Goal: Transaction & Acquisition: Purchase product/service

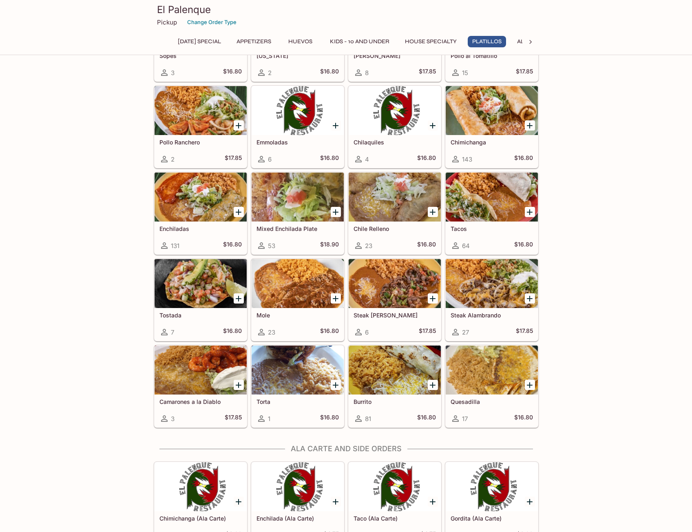
scroll to position [1060, 0]
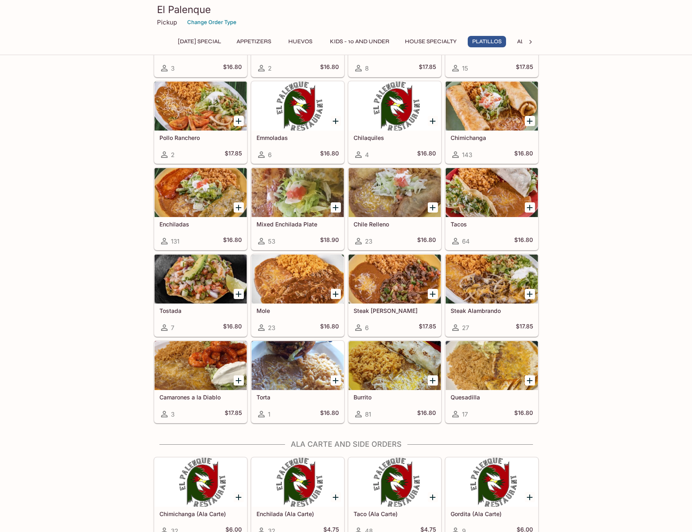
click at [199, 288] on div at bounding box center [201, 278] width 92 height 49
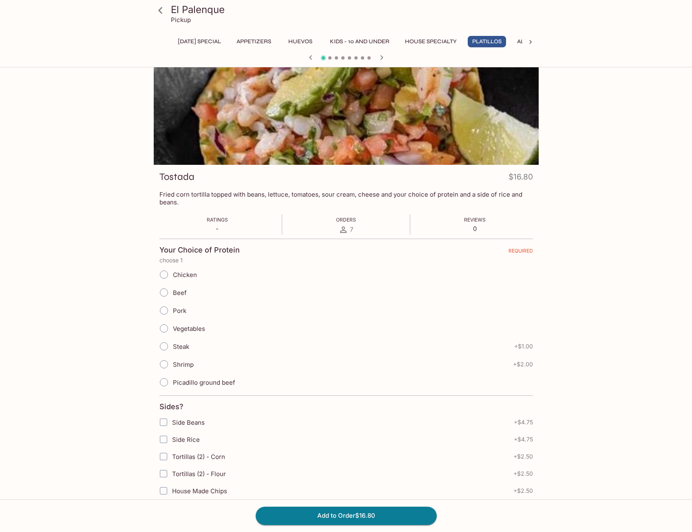
scroll to position [41, 0]
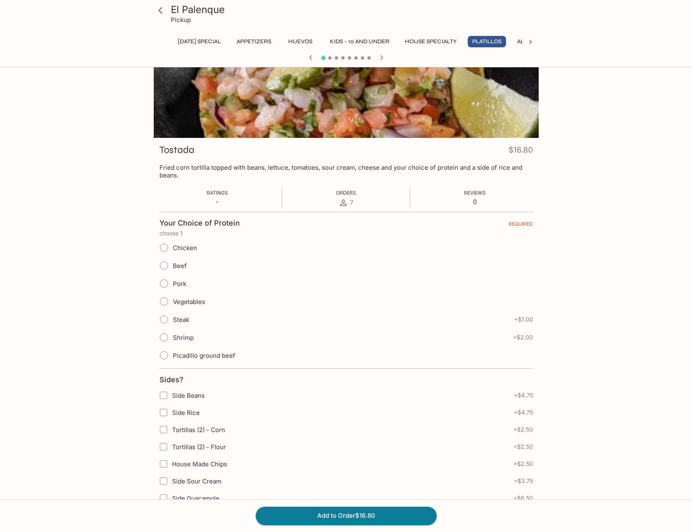
click at [184, 337] on span "Shrimp" at bounding box center [183, 338] width 21 height 8
click at [173, 337] on input "Shrimp" at bounding box center [163, 337] width 17 height 17
radio input "true"
click at [352, 516] on button "Add to Order $18.80" at bounding box center [346, 516] width 181 height 18
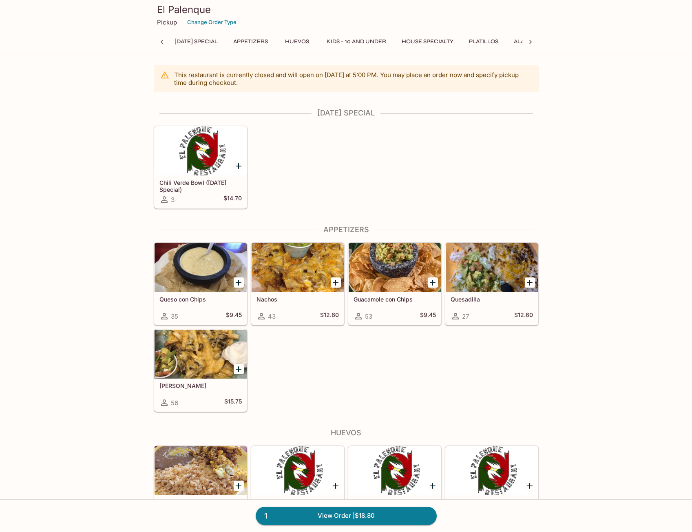
click at [482, 39] on button "Platillos" at bounding box center [484, 41] width 38 height 11
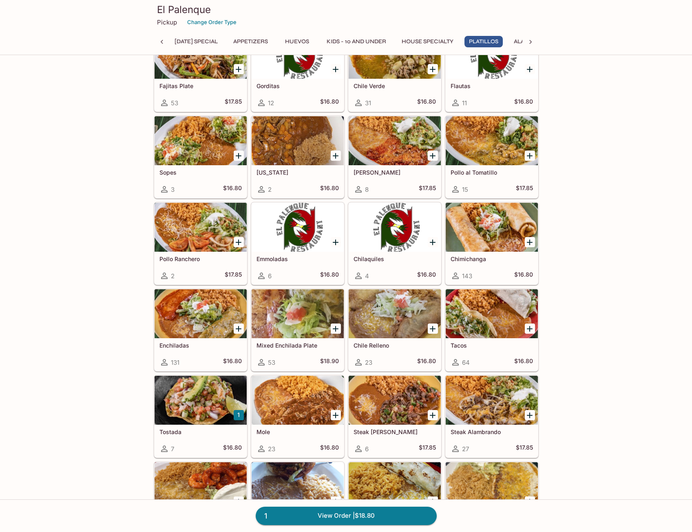
scroll to position [1004, 0]
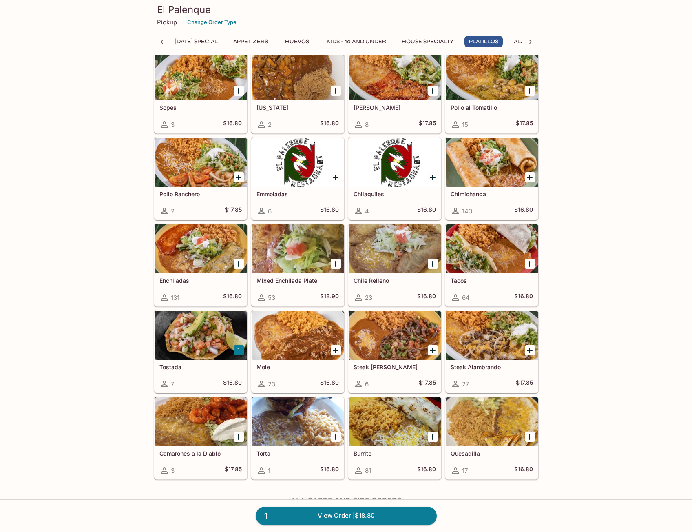
click at [297, 281] on h5 "Mixed Enchilada Plate" at bounding box center [298, 280] width 82 height 7
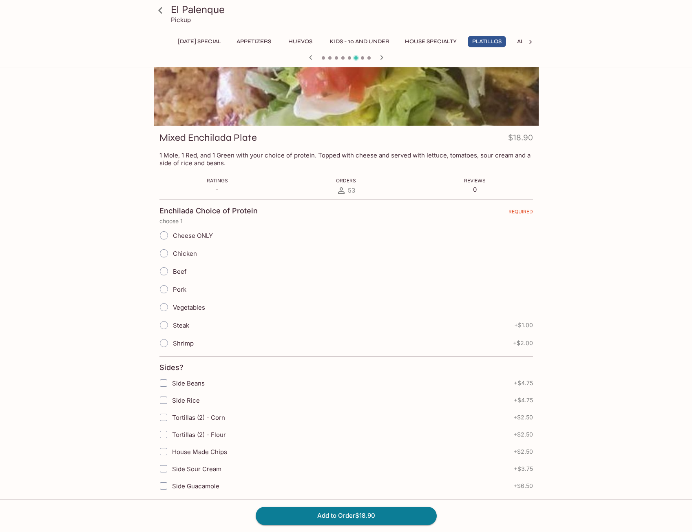
scroll to position [82, 0]
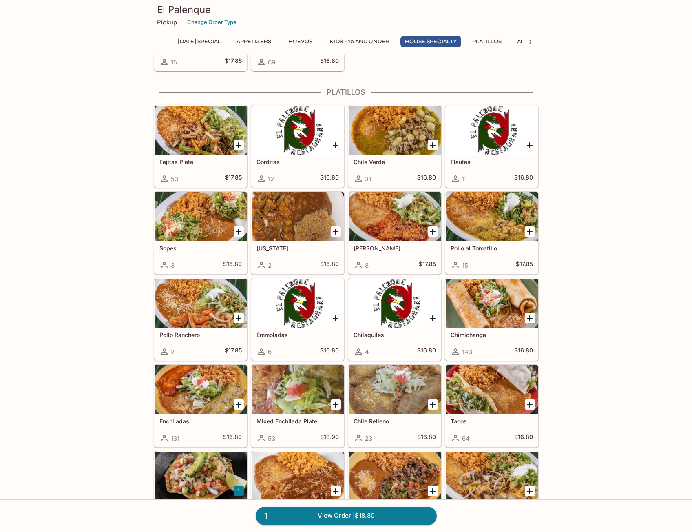
scroll to position [872, 0]
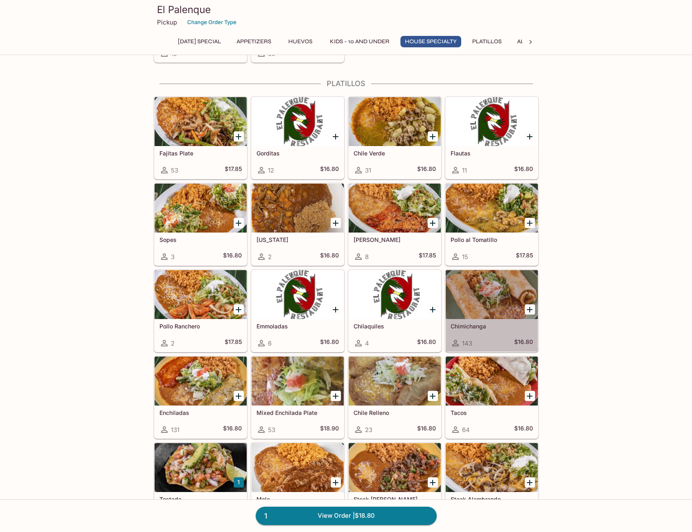
click at [473, 326] on h5 "Chimichanga" at bounding box center [492, 326] width 82 height 7
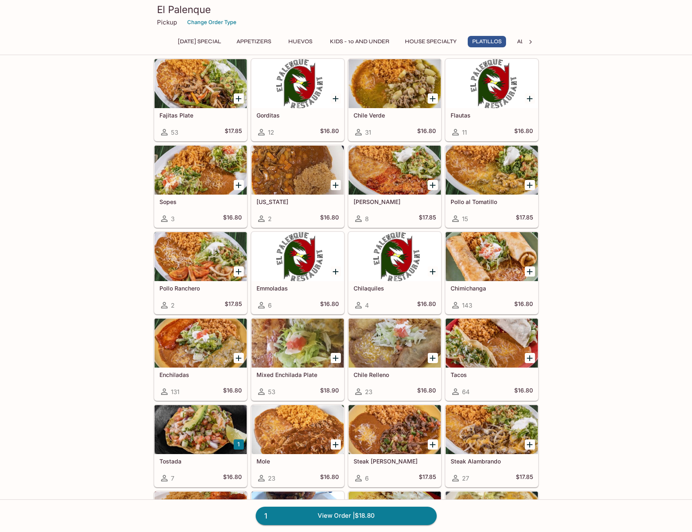
scroll to position [913, 0]
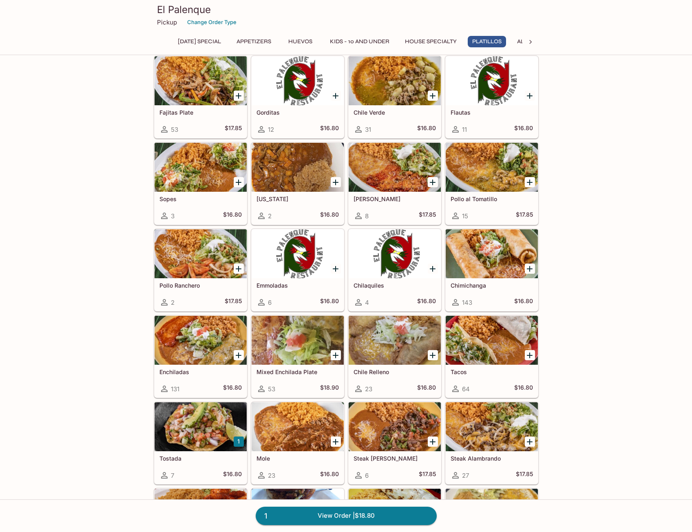
click at [297, 367] on div "Mixed Enchilada Plate 53 $18.90" at bounding box center [298, 381] width 92 height 33
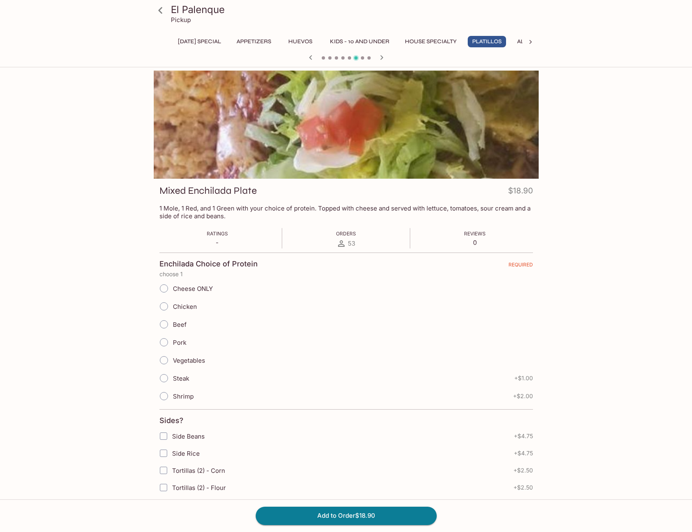
click at [166, 324] on input "Beef" at bounding box center [163, 324] width 17 height 17
radio input "true"
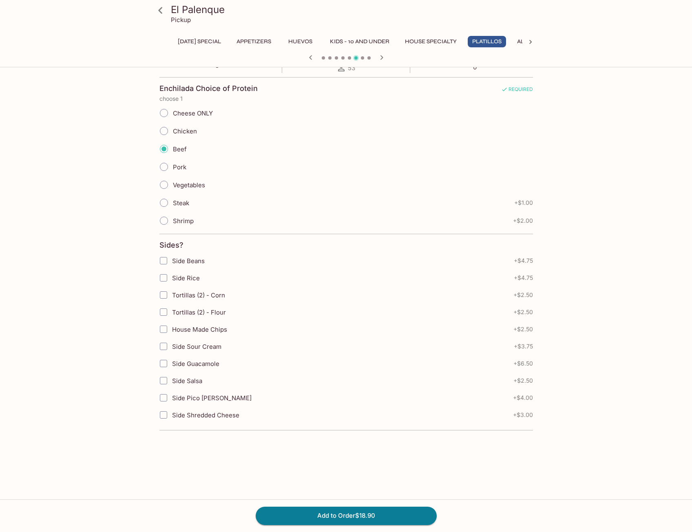
scroll to position [186, 0]
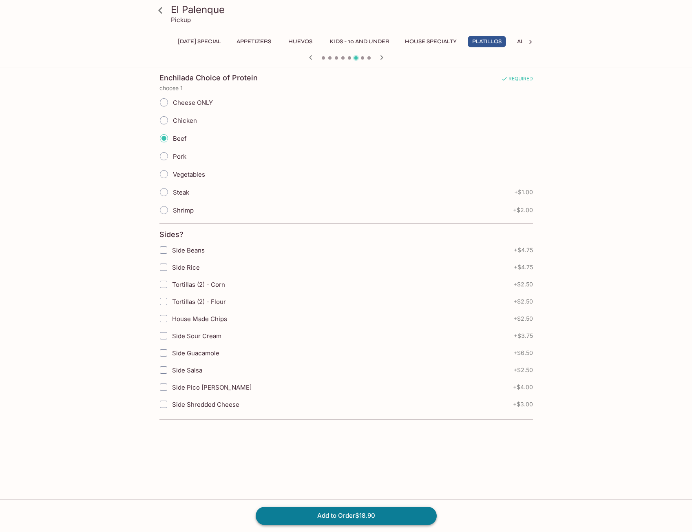
click at [362, 517] on button "Add to Order $18.90" at bounding box center [346, 516] width 181 height 18
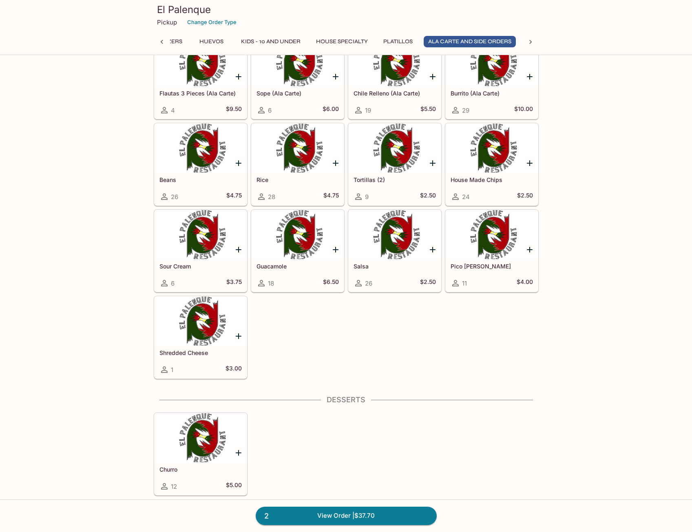
scroll to position [1427, 0]
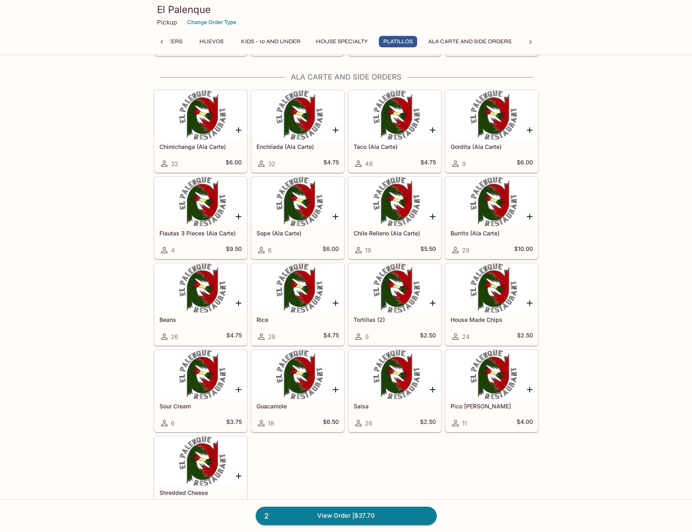
click at [529, 303] on icon "Add House Made Chips" at bounding box center [530, 303] width 10 height 10
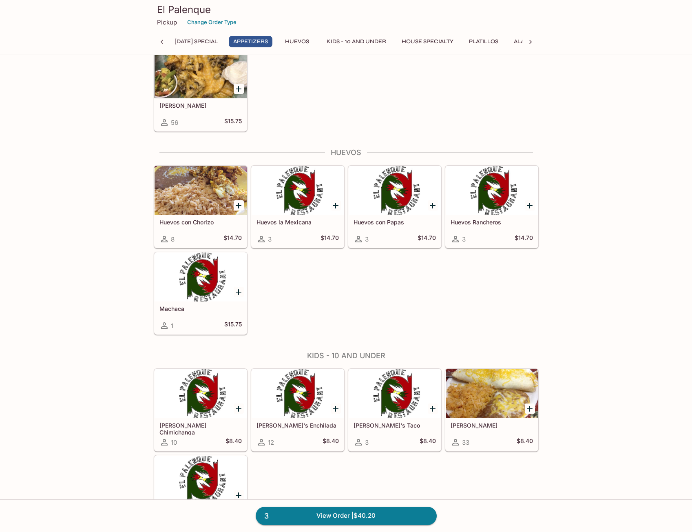
scroll to position [326, 0]
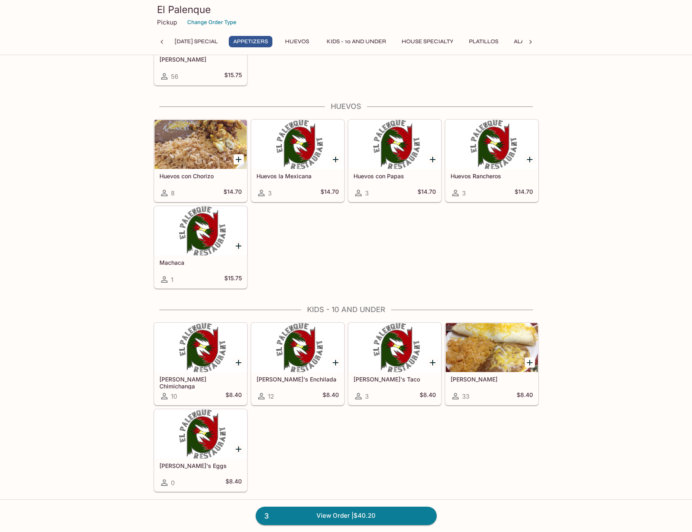
click at [478, 359] on div at bounding box center [492, 347] width 92 height 49
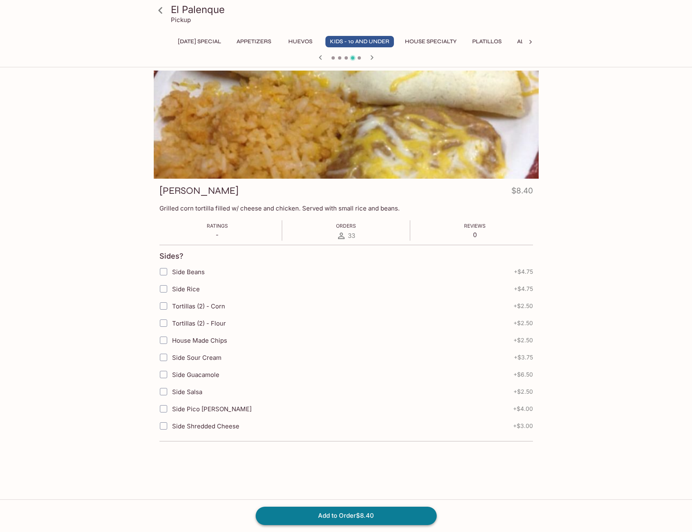
click at [345, 514] on button "Add to Order $8.40" at bounding box center [346, 516] width 181 height 18
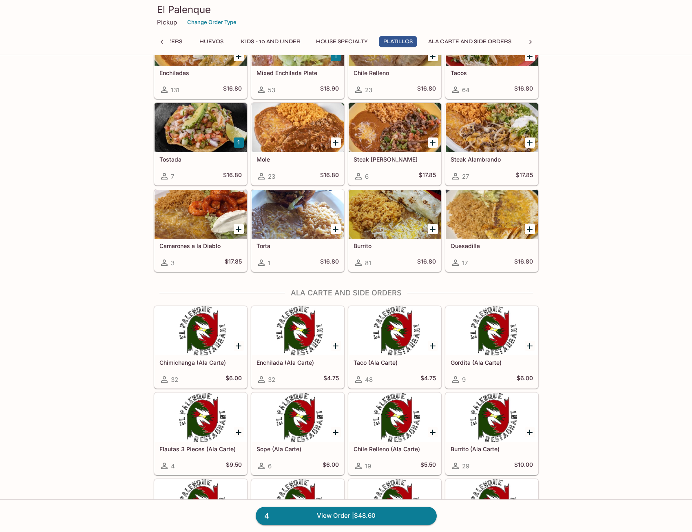
scroll to position [1199, 0]
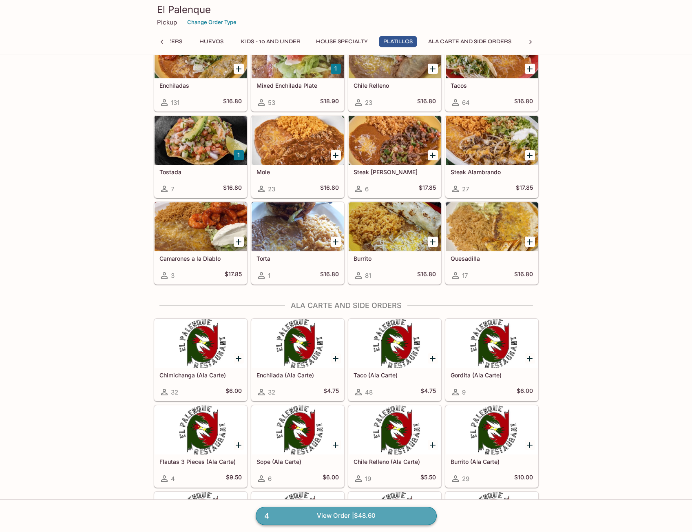
click at [367, 517] on link "4 View Order | $48.60" at bounding box center [346, 516] width 181 height 18
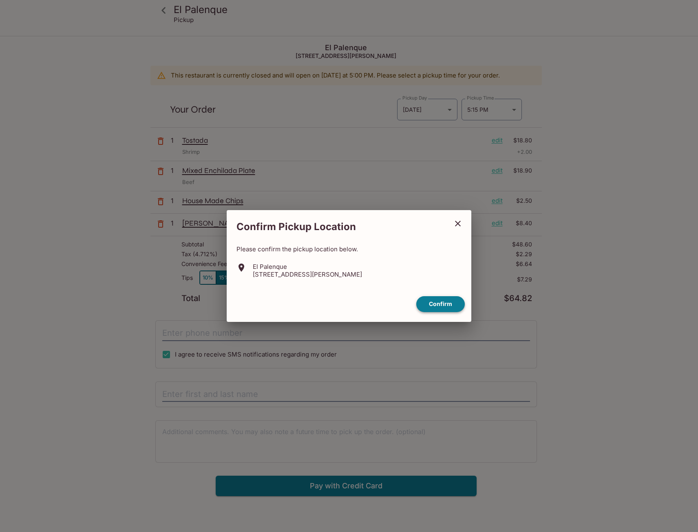
click at [438, 303] on button "Confirm" at bounding box center [440, 304] width 49 height 16
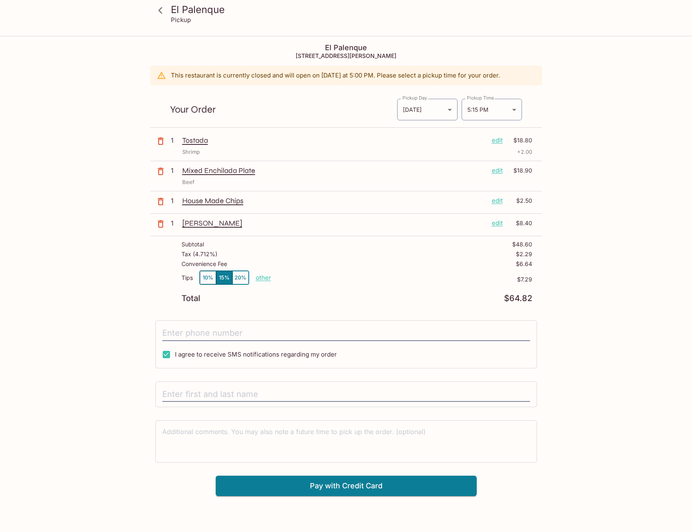
click at [202, 281] on button "10%" at bounding box center [208, 277] width 16 height 13
click at [265, 277] on p "other" at bounding box center [263, 278] width 15 height 8
drag, startPoint x: 308, startPoint y: 274, endPoint x: 347, endPoint y: 274, distance: 39.6
click at [347, 274] on div "Tips 10% 15% 20% Done 4.86 $4.86" at bounding box center [356, 282] width 351 height 24
type input "2.50"
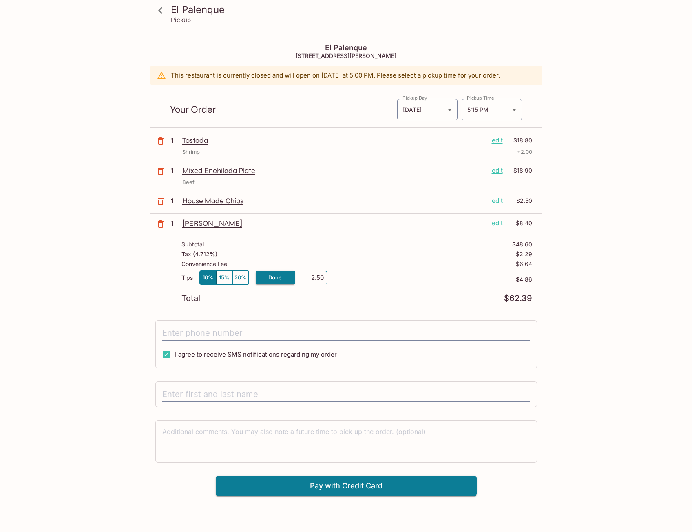
click at [366, 296] on div "Total $62.39" at bounding box center [356, 298] width 351 height 8
click at [269, 276] on p "other" at bounding box center [263, 278] width 15 height 8
drag, startPoint x: 318, startPoint y: 277, endPoint x: 325, endPoint y: 276, distance: 7.0
click at [325, 276] on div "2.50" at bounding box center [310, 277] width 33 height 13
type input "2.47"
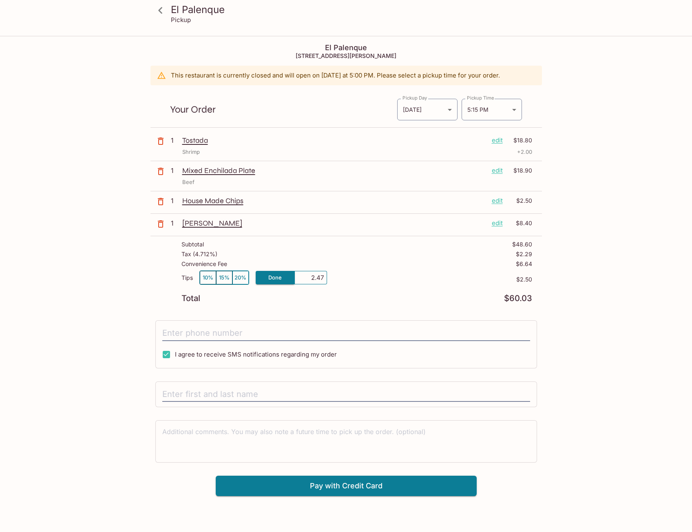
click at [386, 299] on div "Total $60.03" at bounding box center [356, 298] width 351 height 8
click at [192, 335] on input "tel" at bounding box center [346, 332] width 368 height 15
type input "[PHONE_NUMBER]"
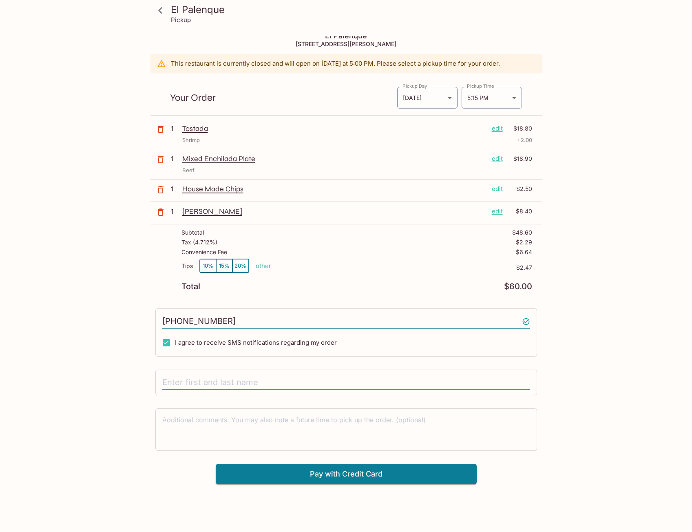
scroll to position [37, 0]
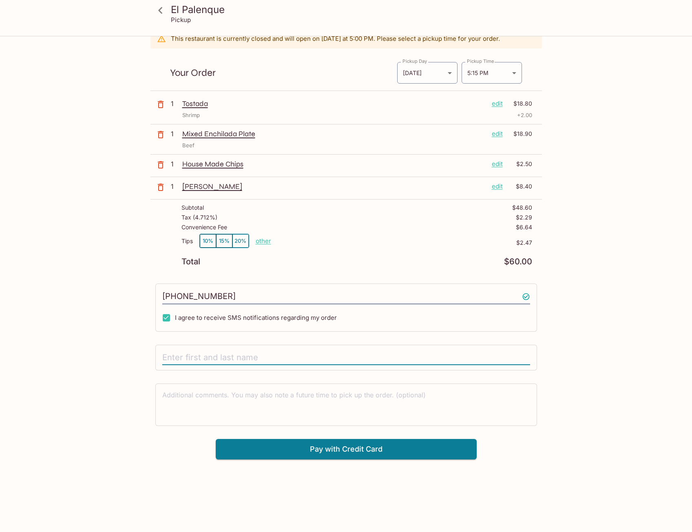
click at [229, 355] on input "text" at bounding box center [346, 357] width 368 height 15
type input "[PERSON_NAME]"
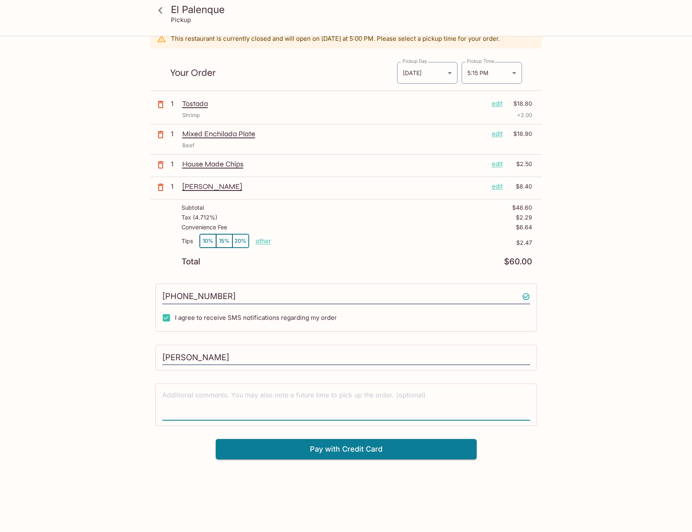
click at [233, 398] on textarea at bounding box center [346, 404] width 368 height 28
type textarea "Pick up at 5:00."
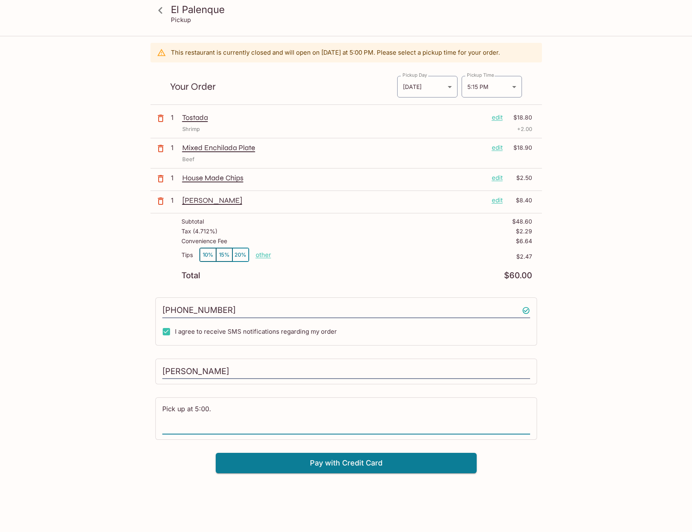
scroll to position [0, 0]
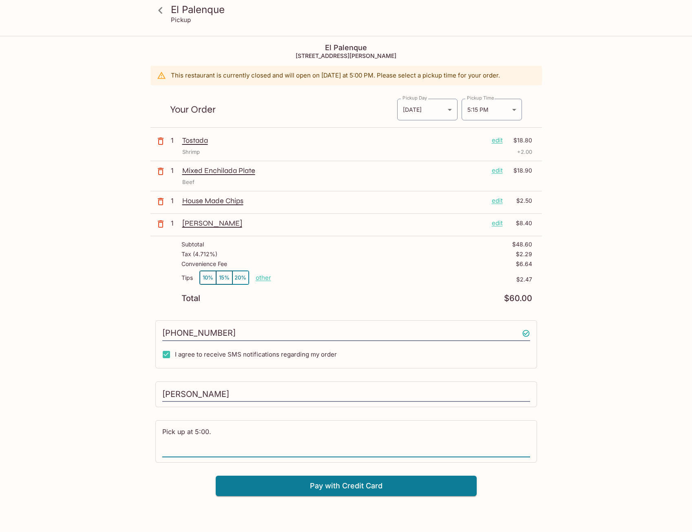
drag, startPoint x: 215, startPoint y: 427, endPoint x: 116, endPoint y: 423, distance: 99.6
click at [122, 425] on div "[GEOGRAPHIC_DATA] Pickup [GEOGRAPHIC_DATA] [STREET_ADDRESS] This restaurant is …" at bounding box center [346, 266] width 522 height 459
drag, startPoint x: 614, startPoint y: 201, endPoint x: 589, endPoint y: 174, distance: 37.5
click at [613, 199] on div "[GEOGRAPHIC_DATA] Pickup [GEOGRAPHIC_DATA] [STREET_ADDRESS] This restaurant is …" at bounding box center [346, 303] width 692 height 532
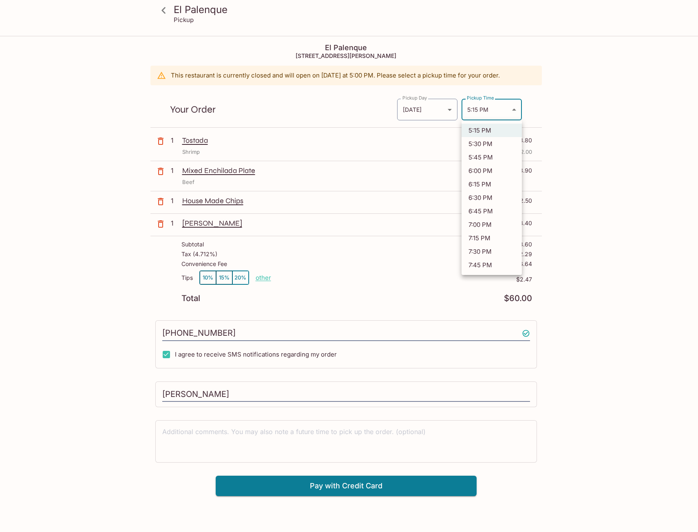
click at [513, 111] on body "[GEOGRAPHIC_DATA] Pickup [GEOGRAPHIC_DATA] [STREET_ADDRESS] This restaurant is …" at bounding box center [349, 303] width 698 height 532
click at [496, 130] on li "5:15 PM" at bounding box center [492, 130] width 60 height 13
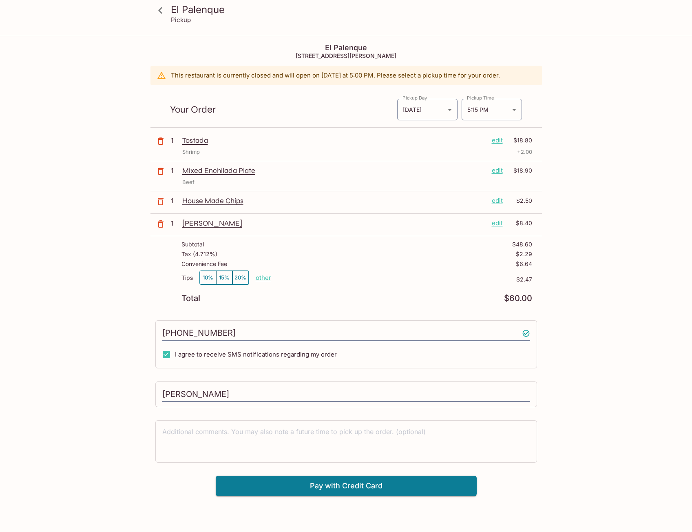
click at [599, 114] on div "[GEOGRAPHIC_DATA] Pickup [GEOGRAPHIC_DATA] [STREET_ADDRESS] This restaurant is …" at bounding box center [346, 266] width 522 height 459
click at [335, 487] on button "Pay with Credit Card" at bounding box center [346, 486] width 261 height 20
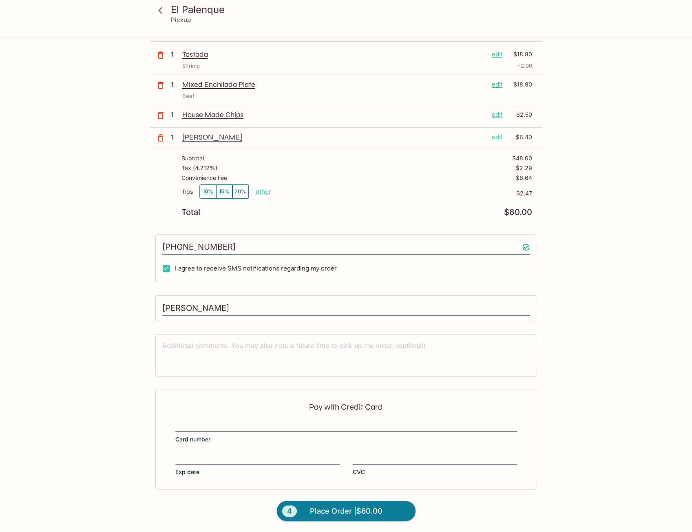
scroll to position [86, 0]
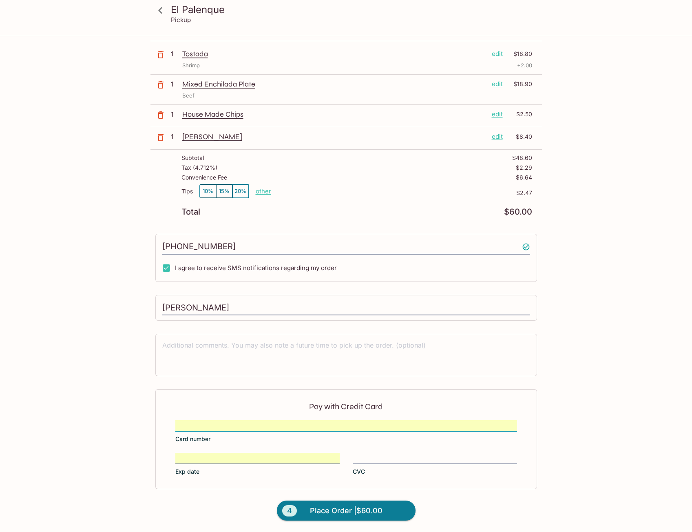
click at [371, 452] on div "Pay with Credit Card Card number Exp date CVC" at bounding box center [346, 439] width 382 height 100
click at [336, 507] on span "Place Order | $60.00" at bounding box center [346, 510] width 73 height 13
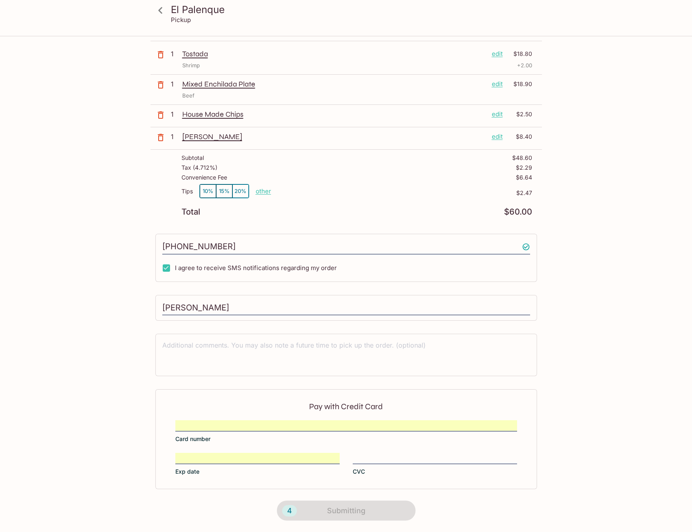
scroll to position [37, 0]
